Goal: Find specific page/section: Find specific page/section

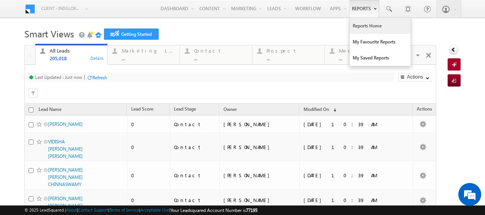
click at [362, 25] on link "Reports Home" at bounding box center [380, 26] width 61 height 16
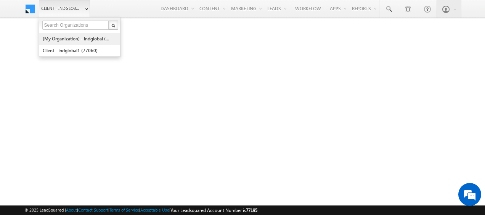
click at [72, 38] on link "(My Organization) - indglobal (48060)" at bounding box center [77, 39] width 70 height 12
